Goal: Information Seeking & Learning: Understand process/instructions

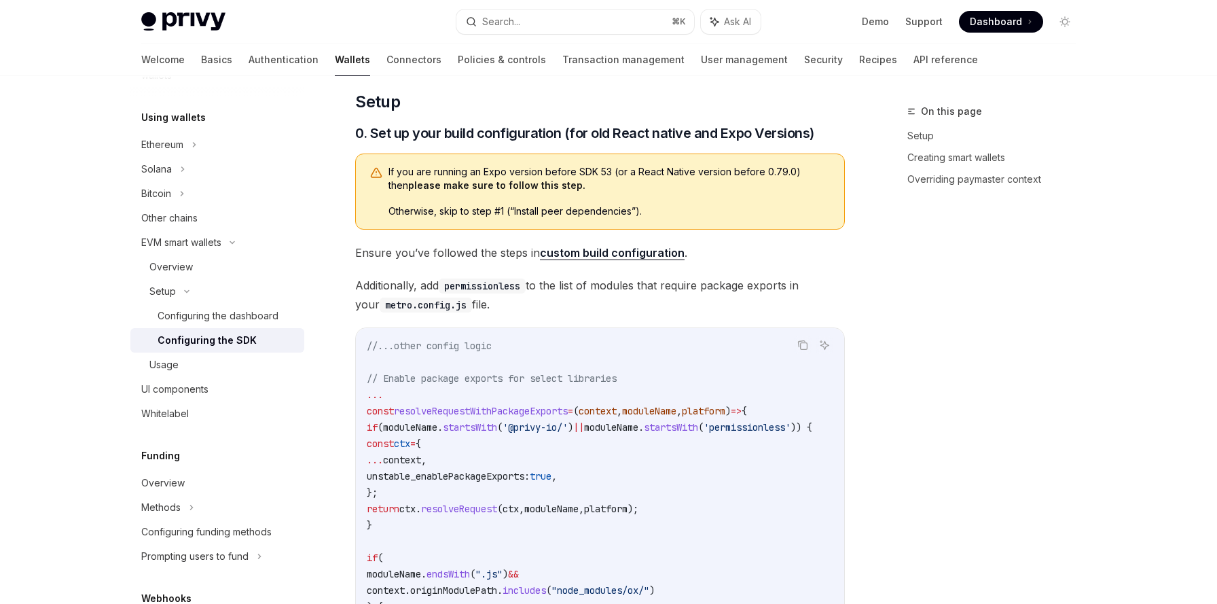
scroll to position [188, 0]
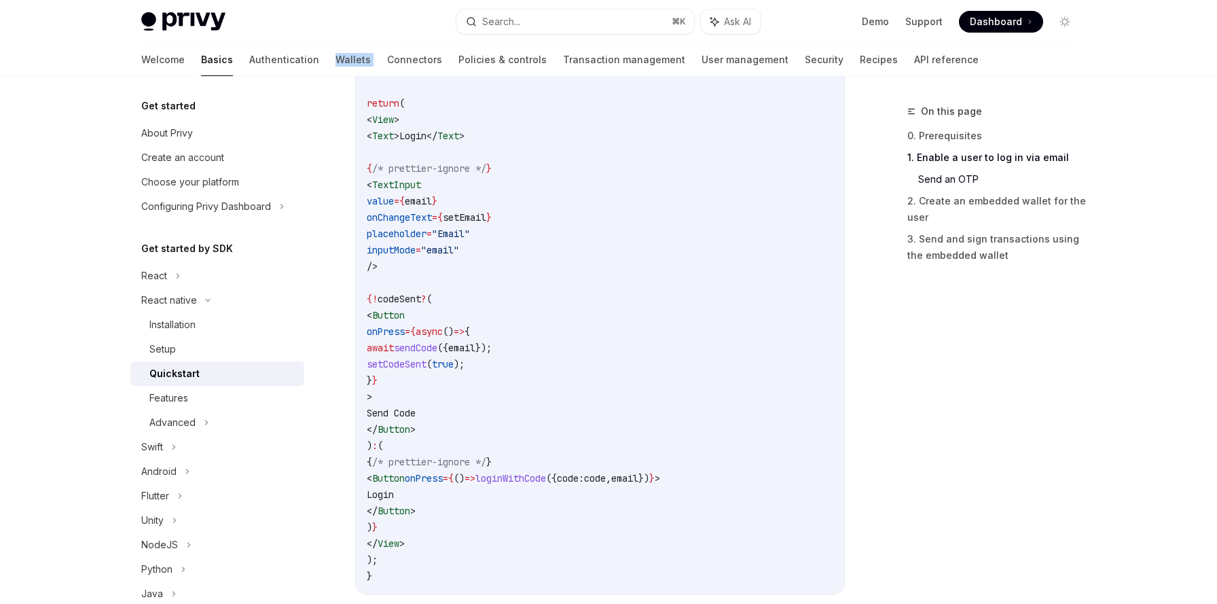
scroll to position [781, 0]
drag, startPoint x: 402, startPoint y: 185, endPoint x: 423, endPoint y: 266, distance: 84.2
click at [423, 266] on code "import { useLoginWithEmail } from '@privy-io/expo' ; export function LoginScree…" at bounding box center [600, 272] width 467 height 619
copy code "< TextInput value = { email } onChangeText = { setEmail } placeholder = "Email"…"
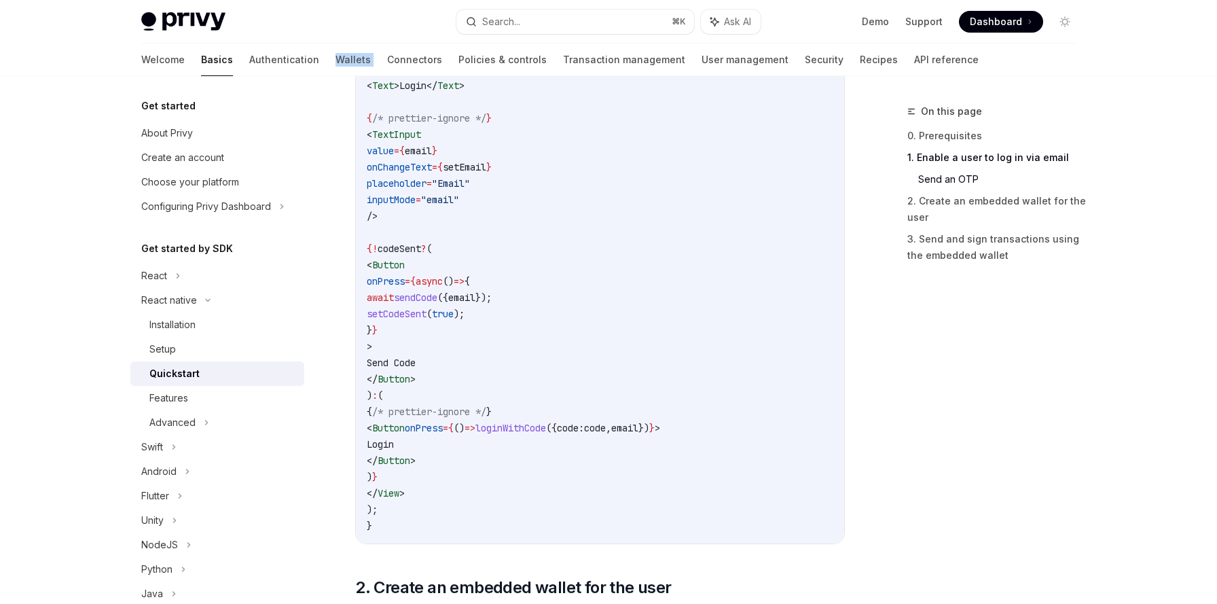
scroll to position [846, 0]
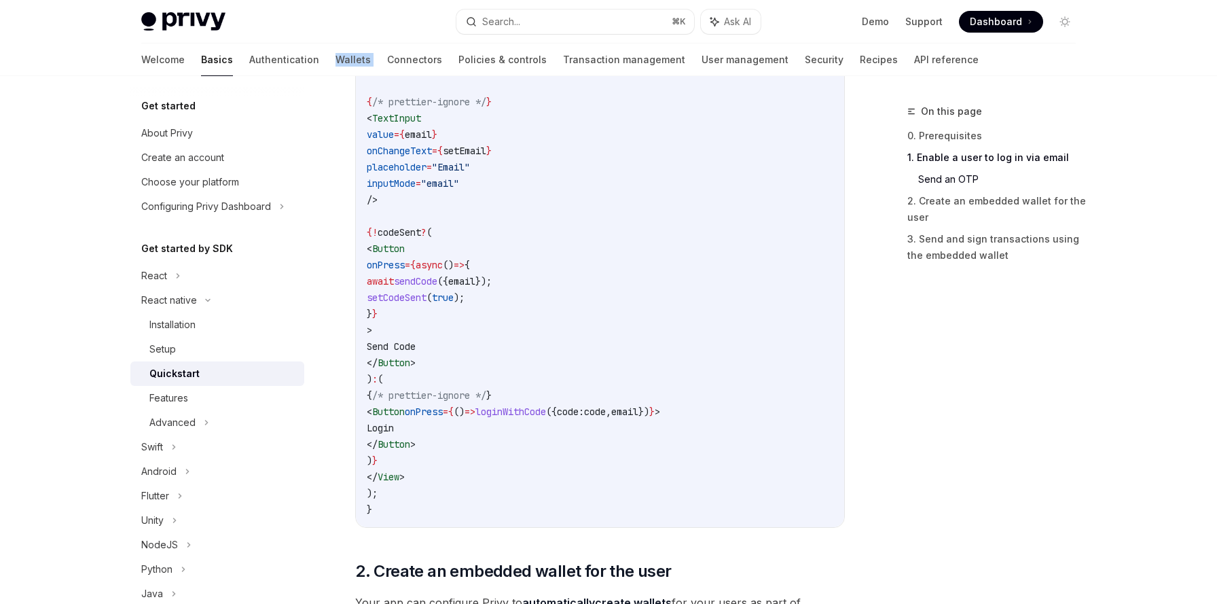
drag, startPoint x: 402, startPoint y: 232, endPoint x: 427, endPoint y: 458, distance: 228.3
click at [427, 458] on code "import { useLoginWithEmail } from '@privy-io/expo' ; export function LoginScree…" at bounding box center [600, 207] width 467 height 619
copy code "{ ! codeSent ? ( < Button onPress = {async () => { await sendCode ({ email }); …"
click at [494, 444] on code "import { useLoginWithEmail } from '@privy-io/expo' ; export function LoginScree…" at bounding box center [600, 207] width 467 height 619
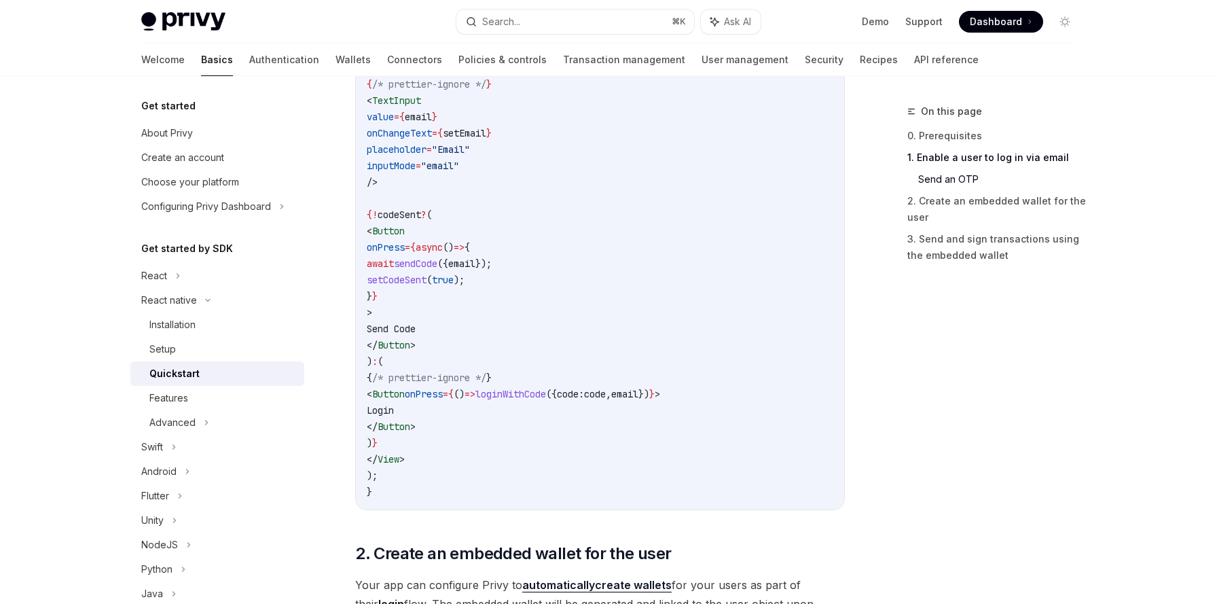
scroll to position [867, 0]
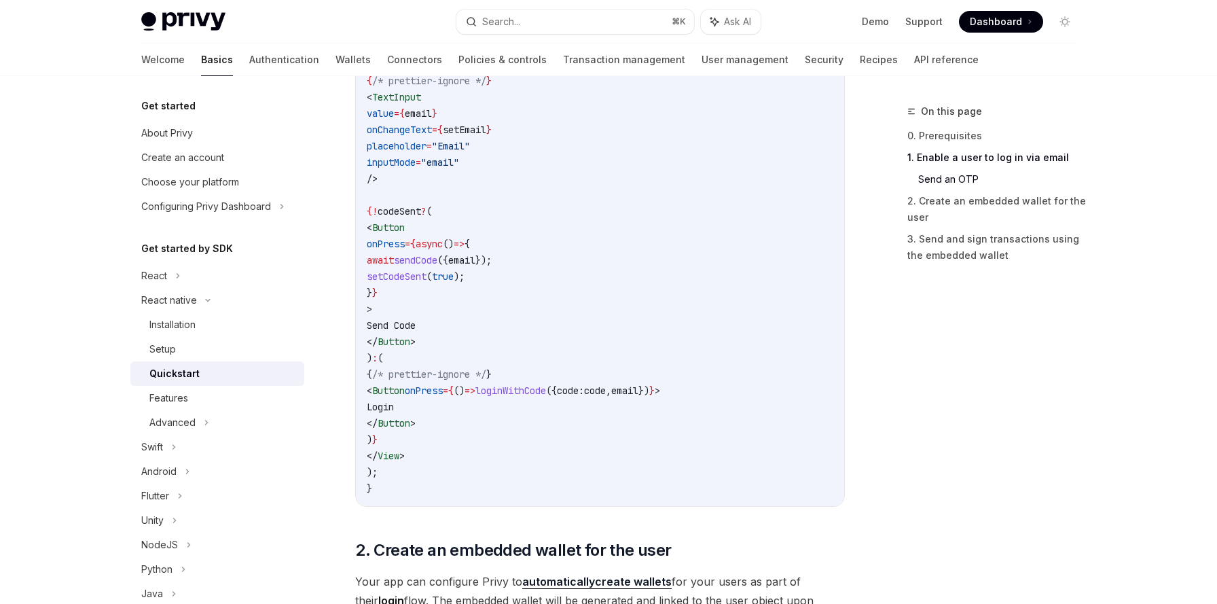
click at [546, 392] on span "loginWithCode" at bounding box center [510, 390] width 71 height 12
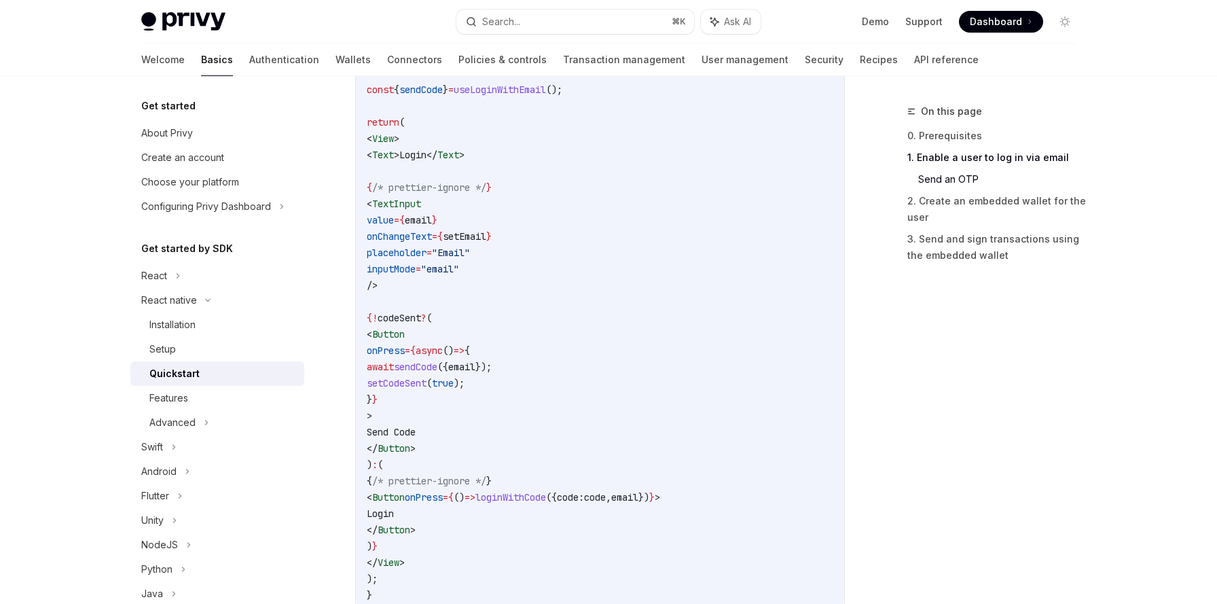
scroll to position [773, 0]
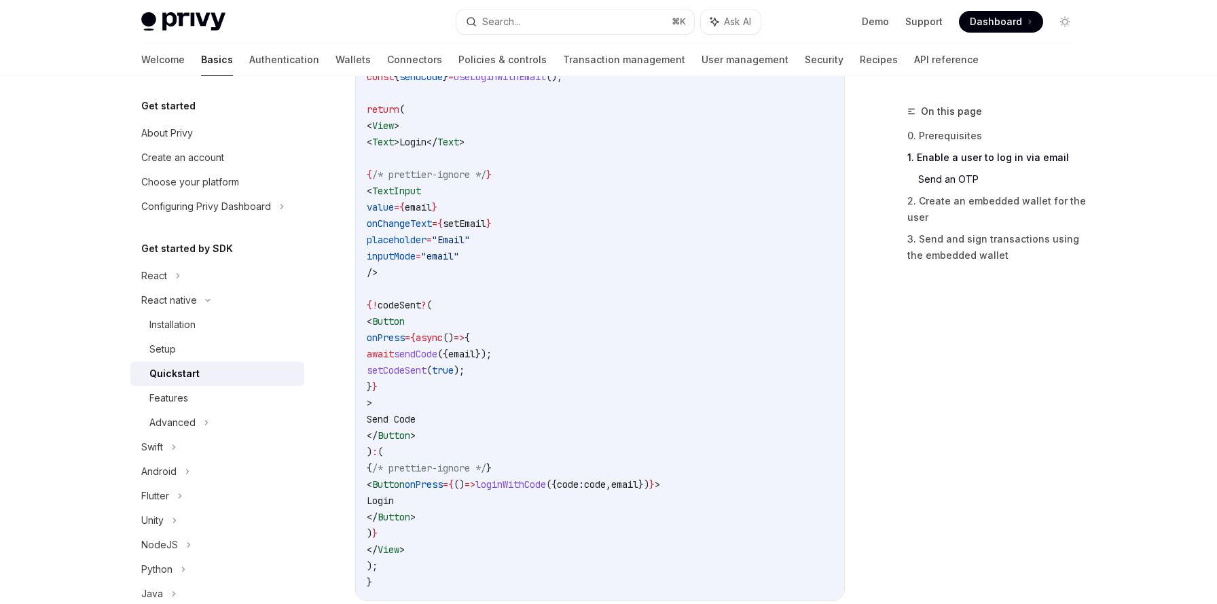
copy span "loginWithCode"
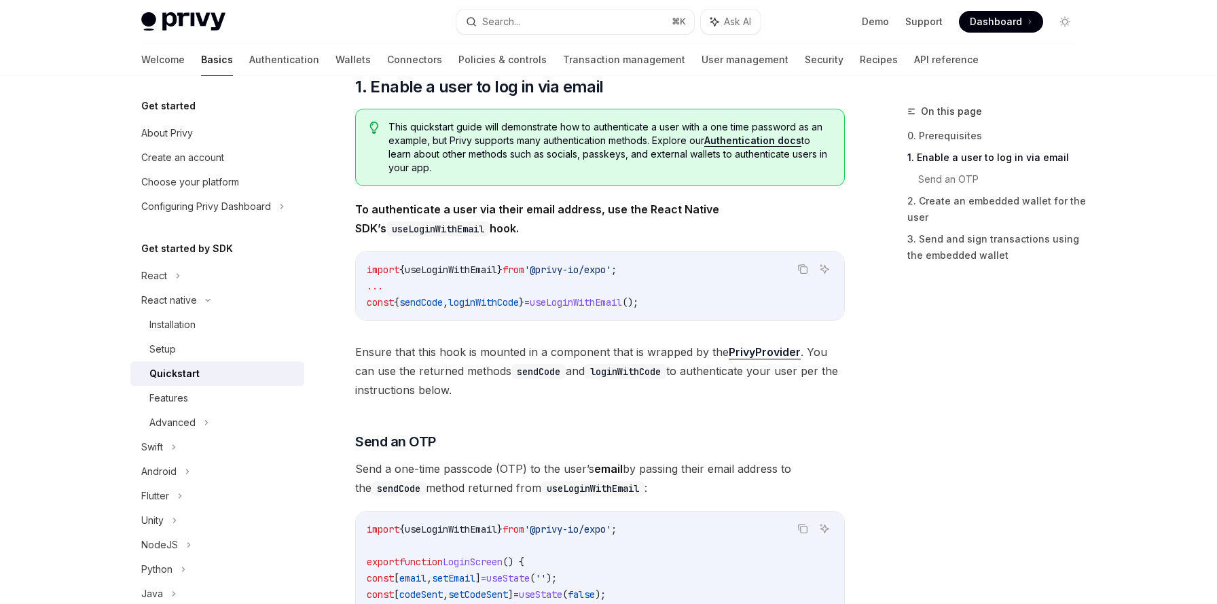
click at [492, 306] on span "loginWithCode" at bounding box center [483, 302] width 71 height 12
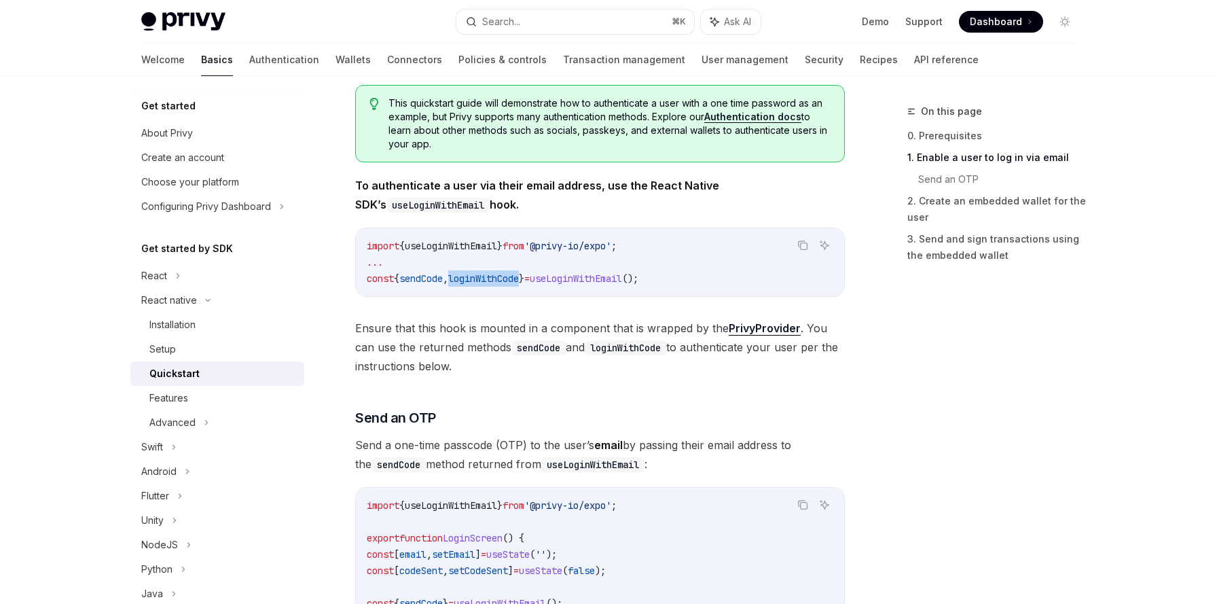
scroll to position [207, 0]
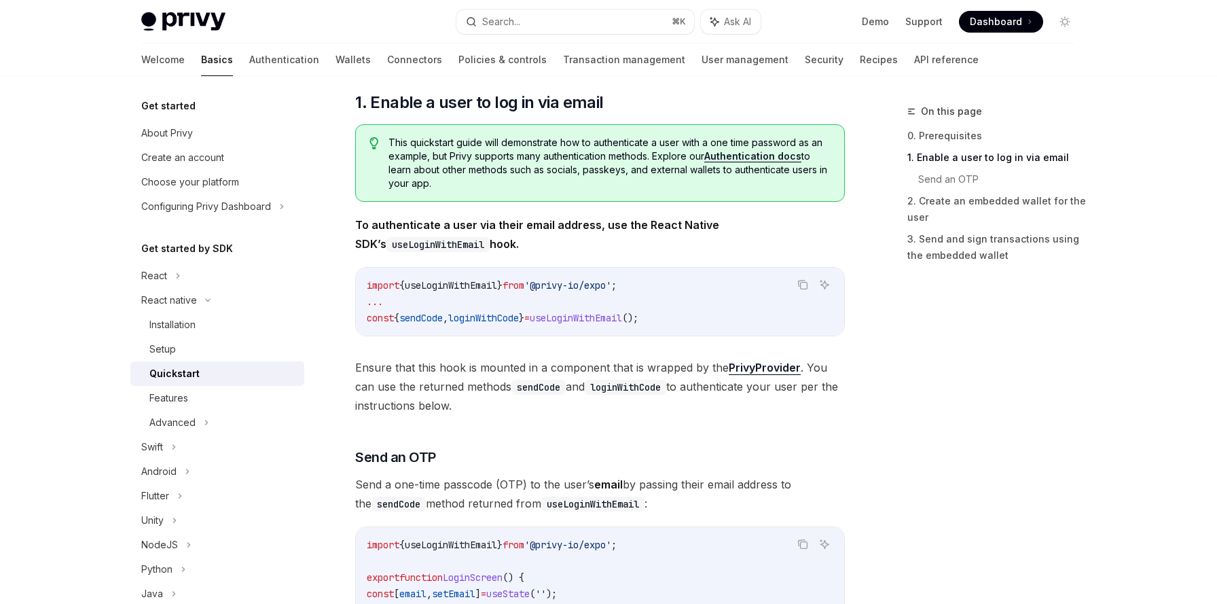
click at [451, 385] on span "Ensure that this hook is mounted in a component that is wrapped by the PrivyPro…" at bounding box center [600, 386] width 490 height 57
drag, startPoint x: 367, startPoint y: 318, endPoint x: 741, endPoint y: 320, distance: 373.6
click at [741, 320] on code "import { useLoginWithEmail } from '@privy-io/expo' ; ... const { sendCode , log…" at bounding box center [600, 301] width 467 height 49
copy span "const { sendCode , loginWithCode } = useLoginWithEmail ();"
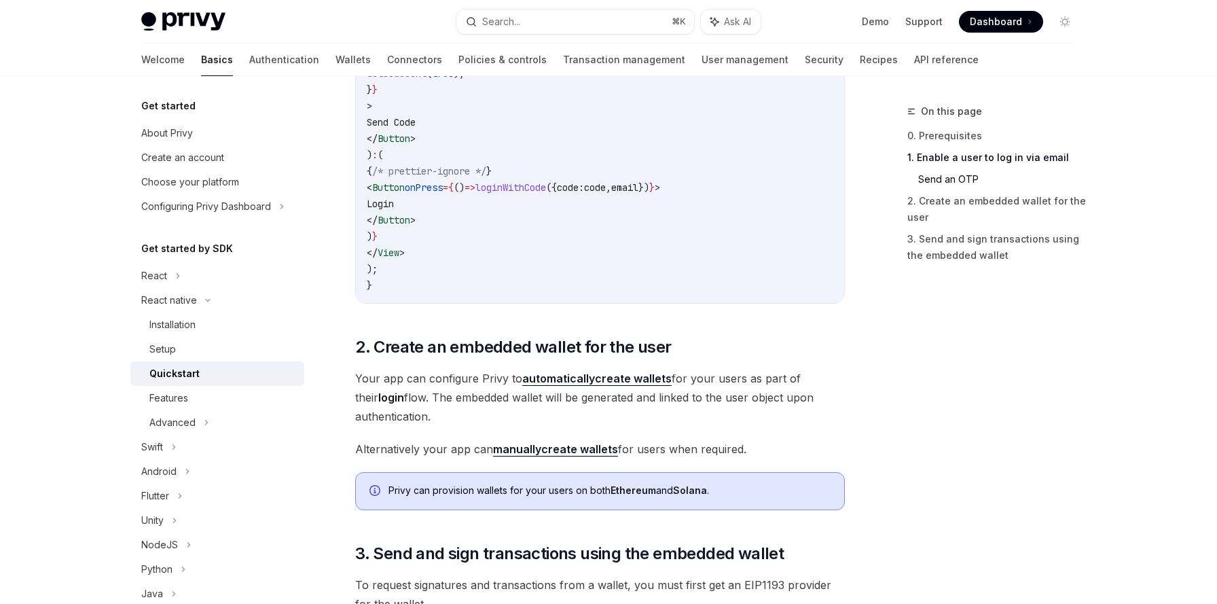
scroll to position [1097, 0]
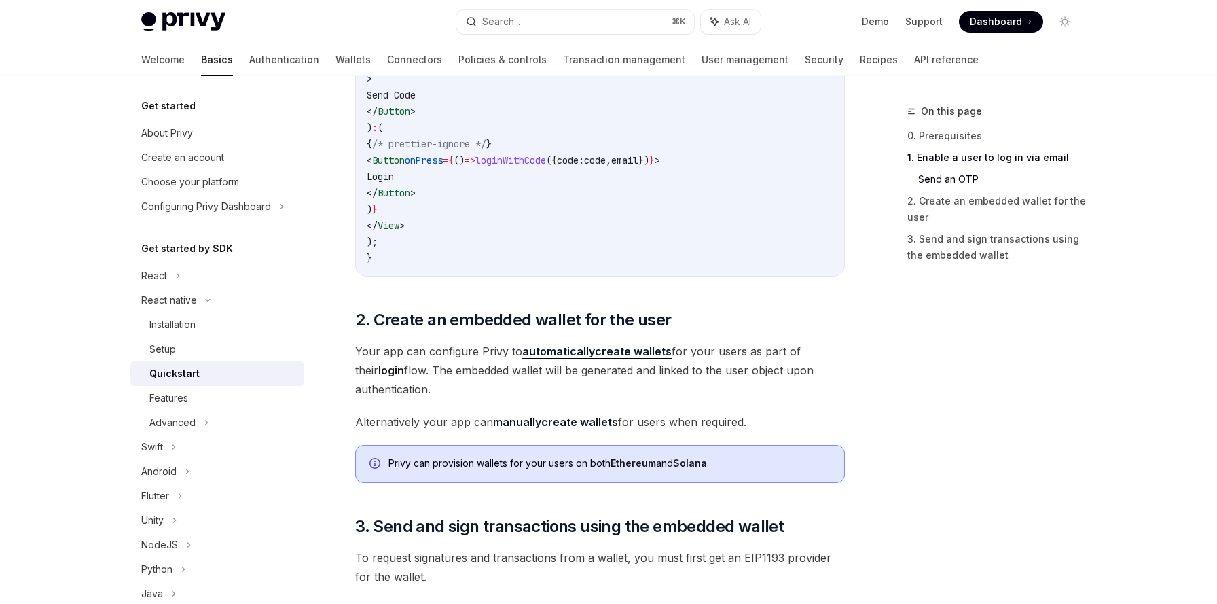
click at [458, 390] on span "Your app can configure Privy to automatically create wallets for your users as …" at bounding box center [600, 370] width 490 height 57
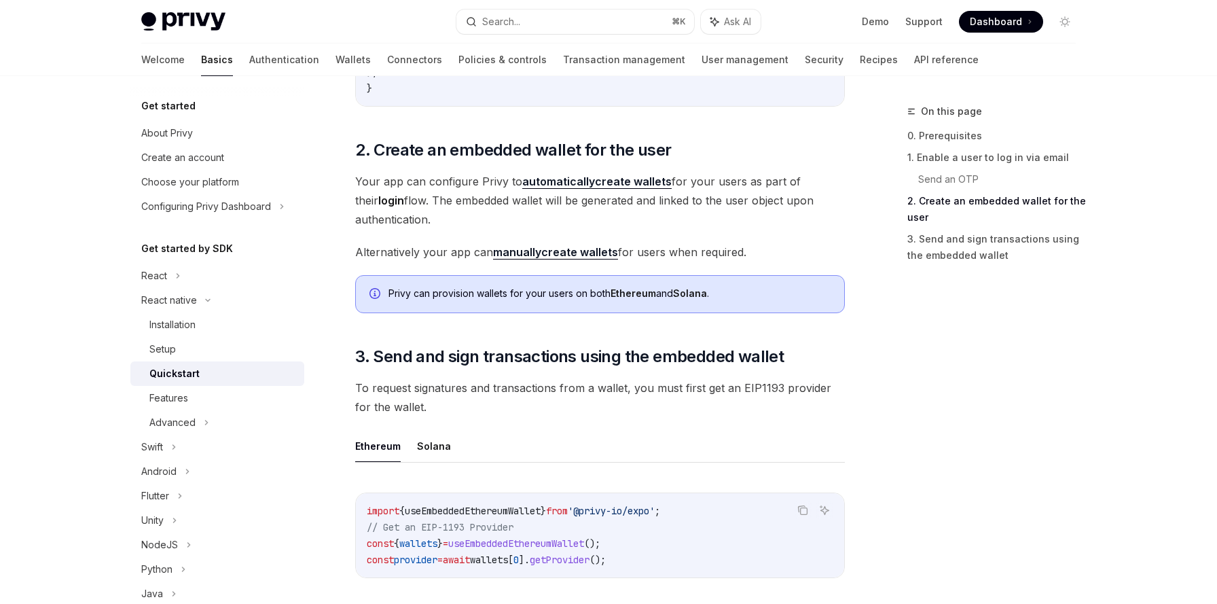
scroll to position [1358, 0]
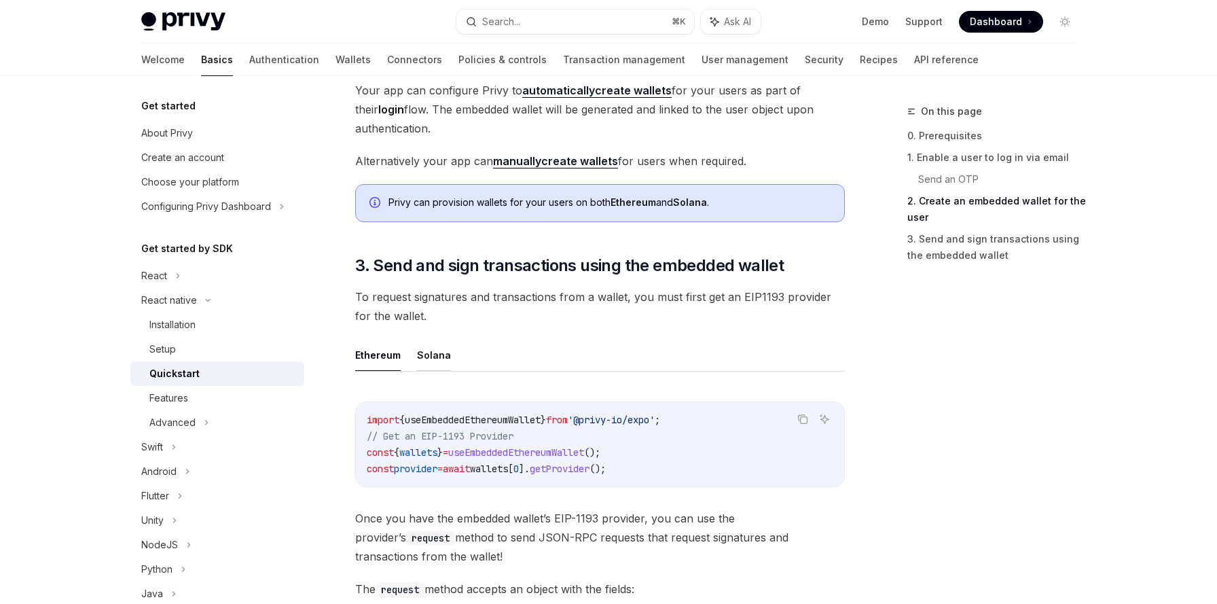
click at [437, 357] on button "Solana" at bounding box center [434, 355] width 34 height 32
type textarea "*"
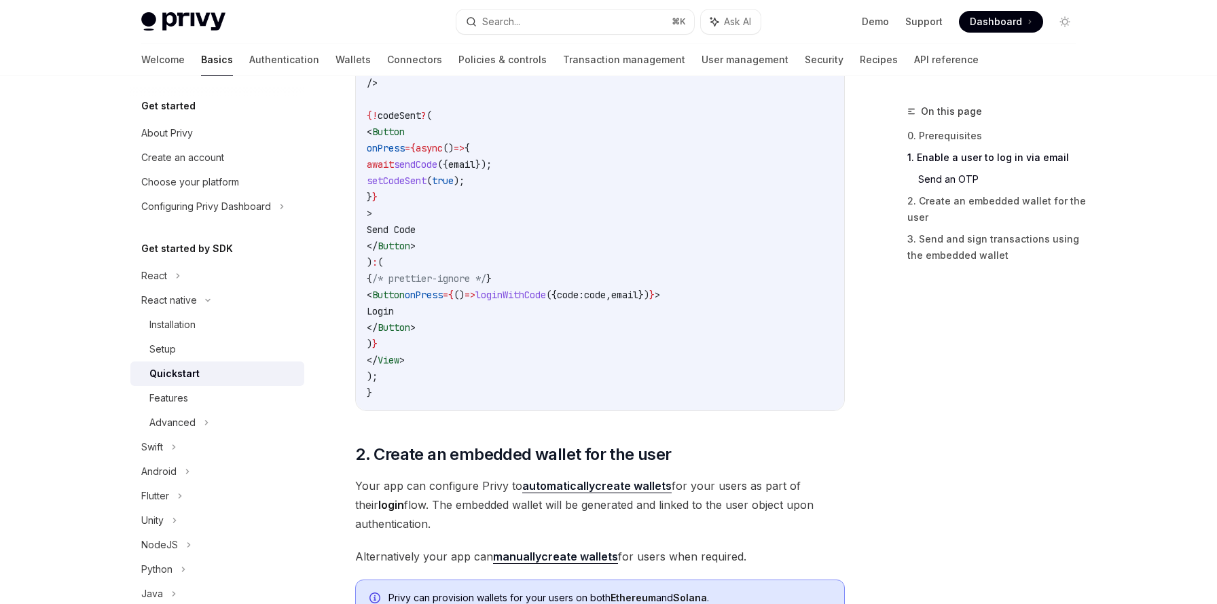
scroll to position [956, 0]
